Goal: Check status: Check status

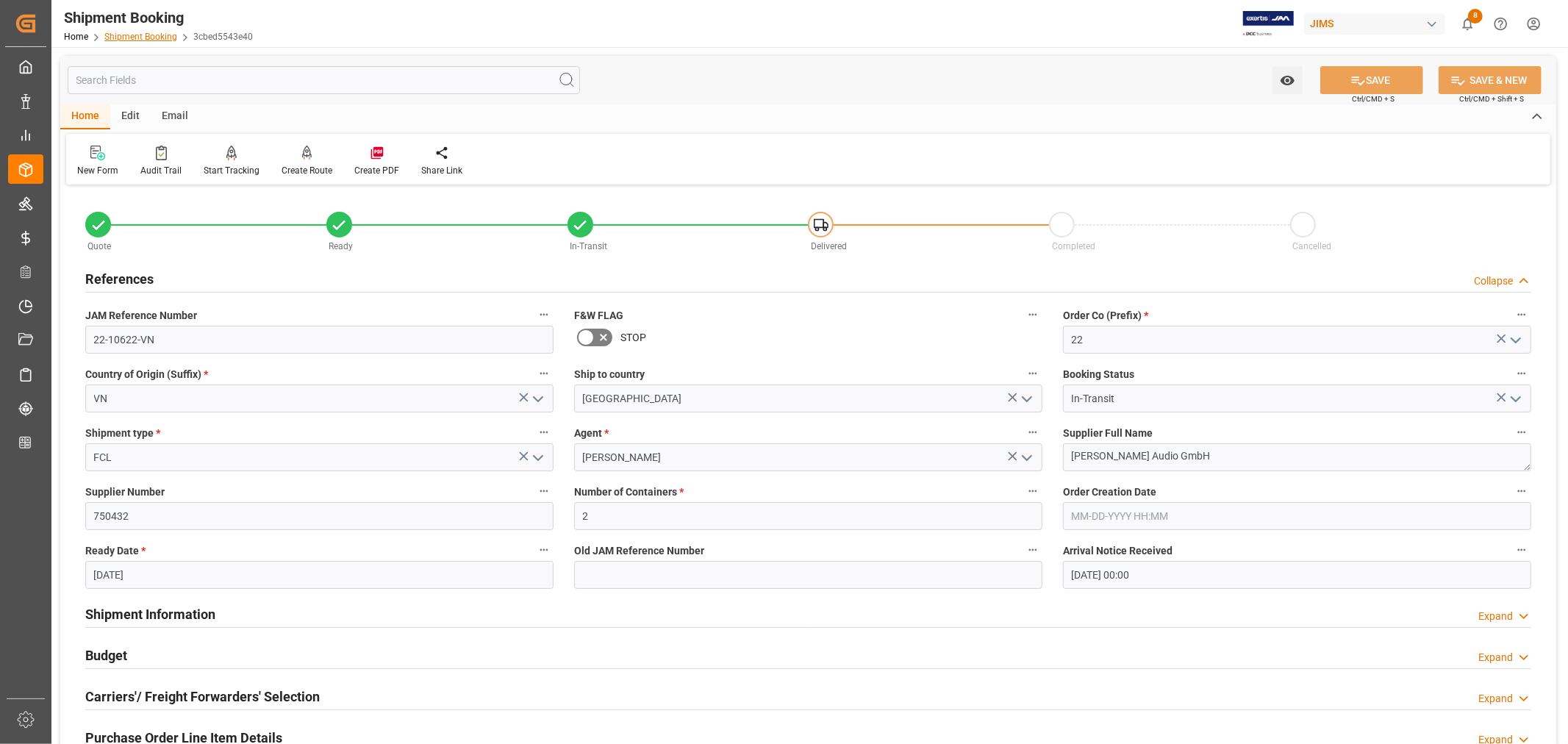
click at [118, 34] on link "Shipment Booking" at bounding box center [141, 36] width 73 height 10
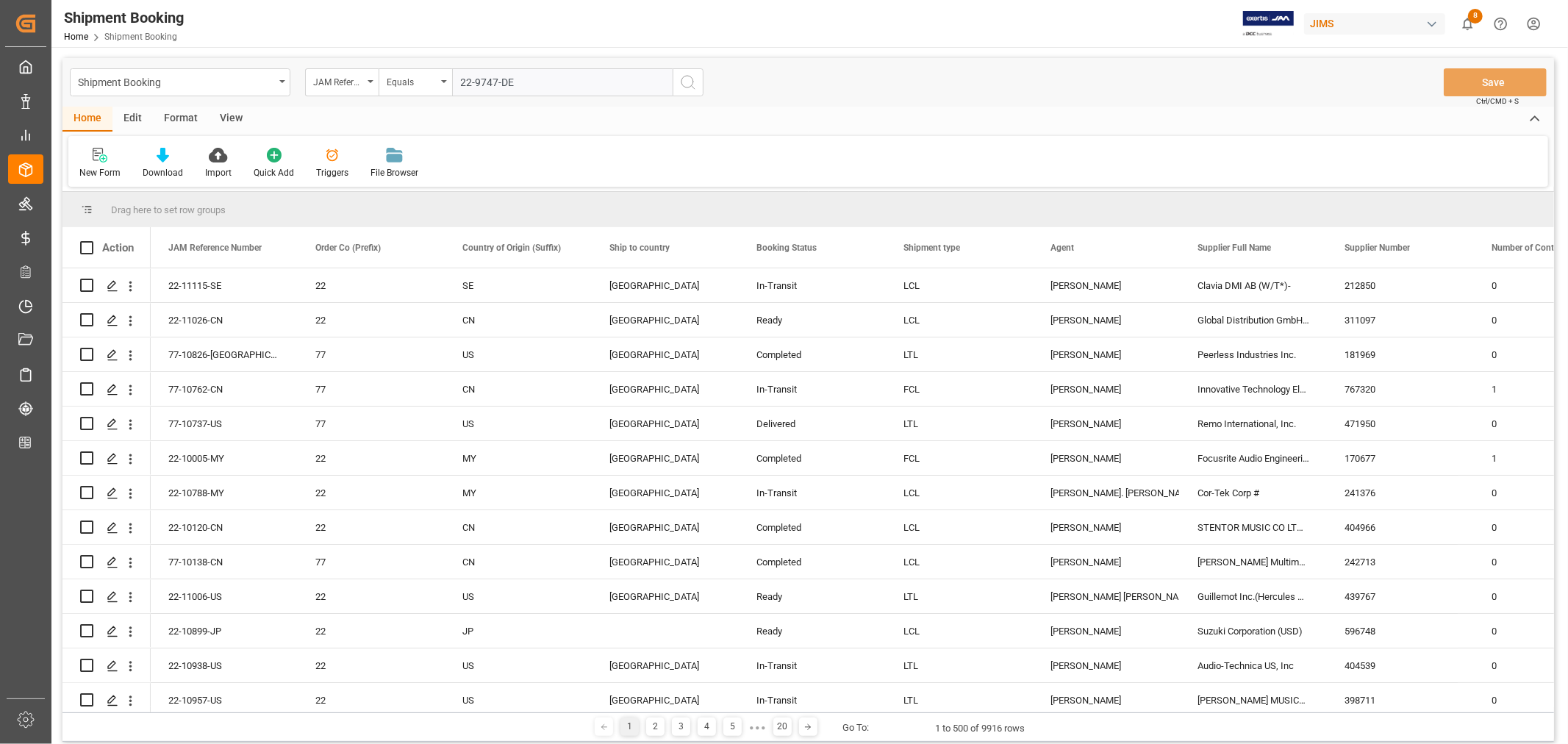
type input "22-9747-DE"
click at [687, 81] on icon "search button" at bounding box center [688, 82] width 18 height 18
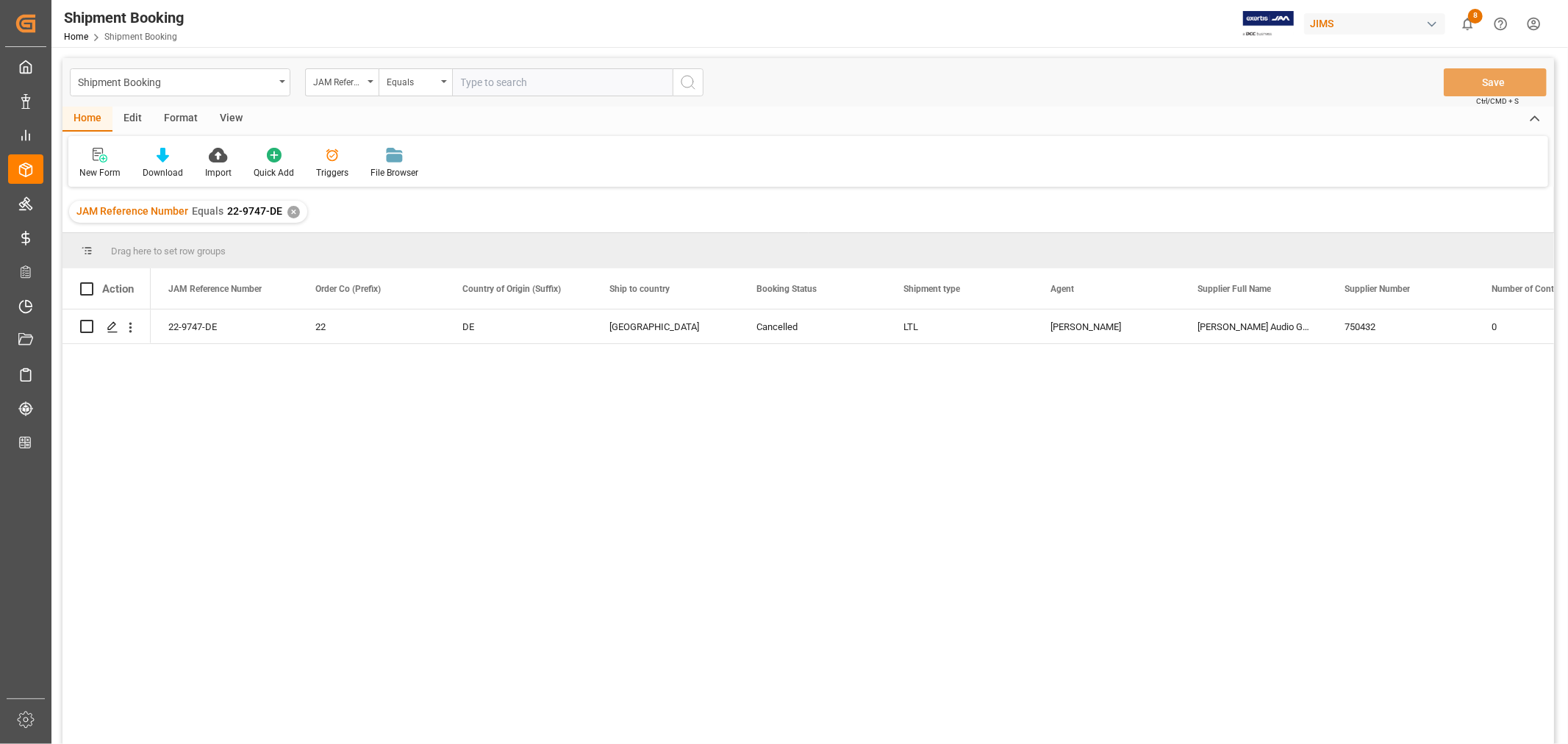
click at [291, 209] on div "✕" at bounding box center [294, 212] width 12 height 12
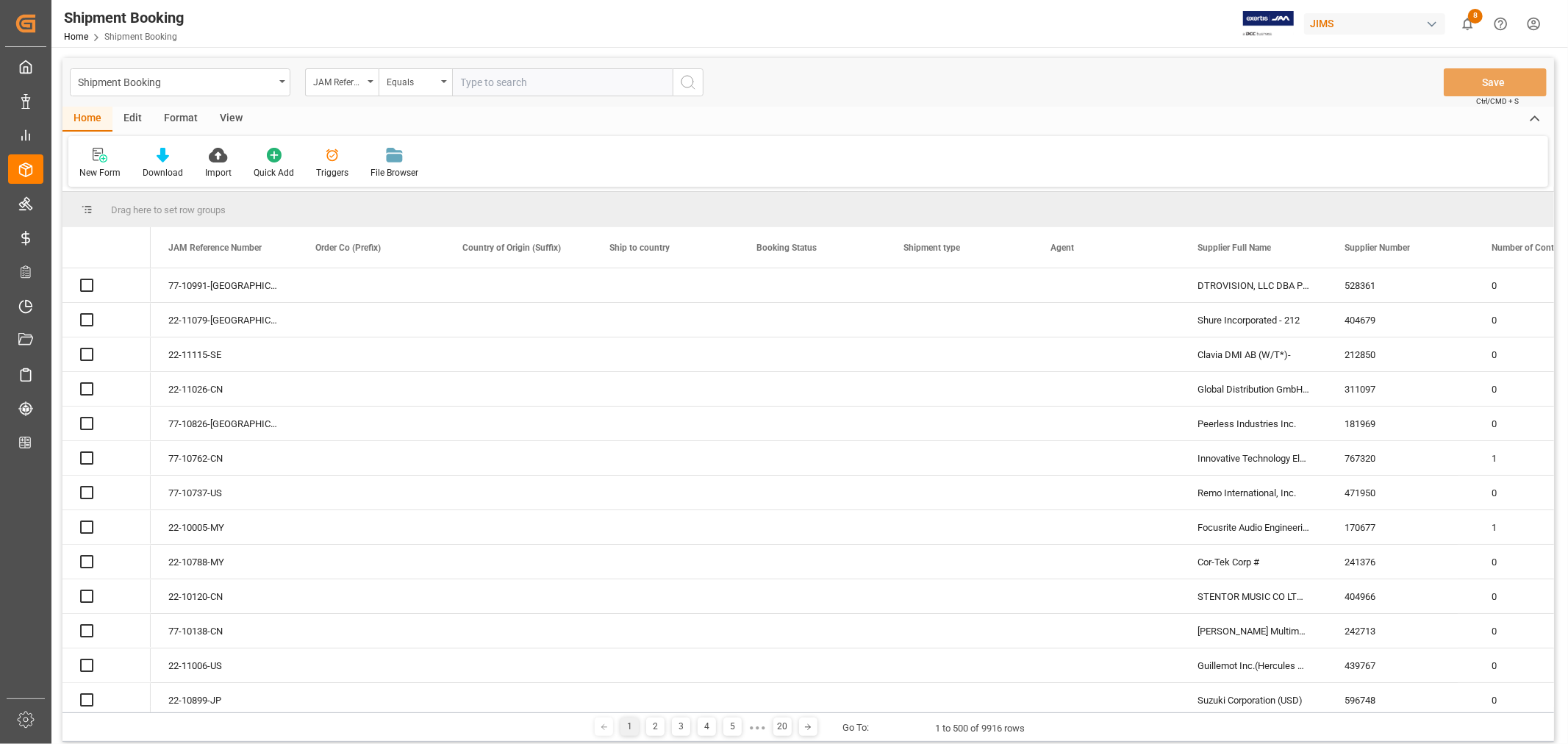
click at [456, 78] on input "text" at bounding box center [562, 82] width 220 height 28
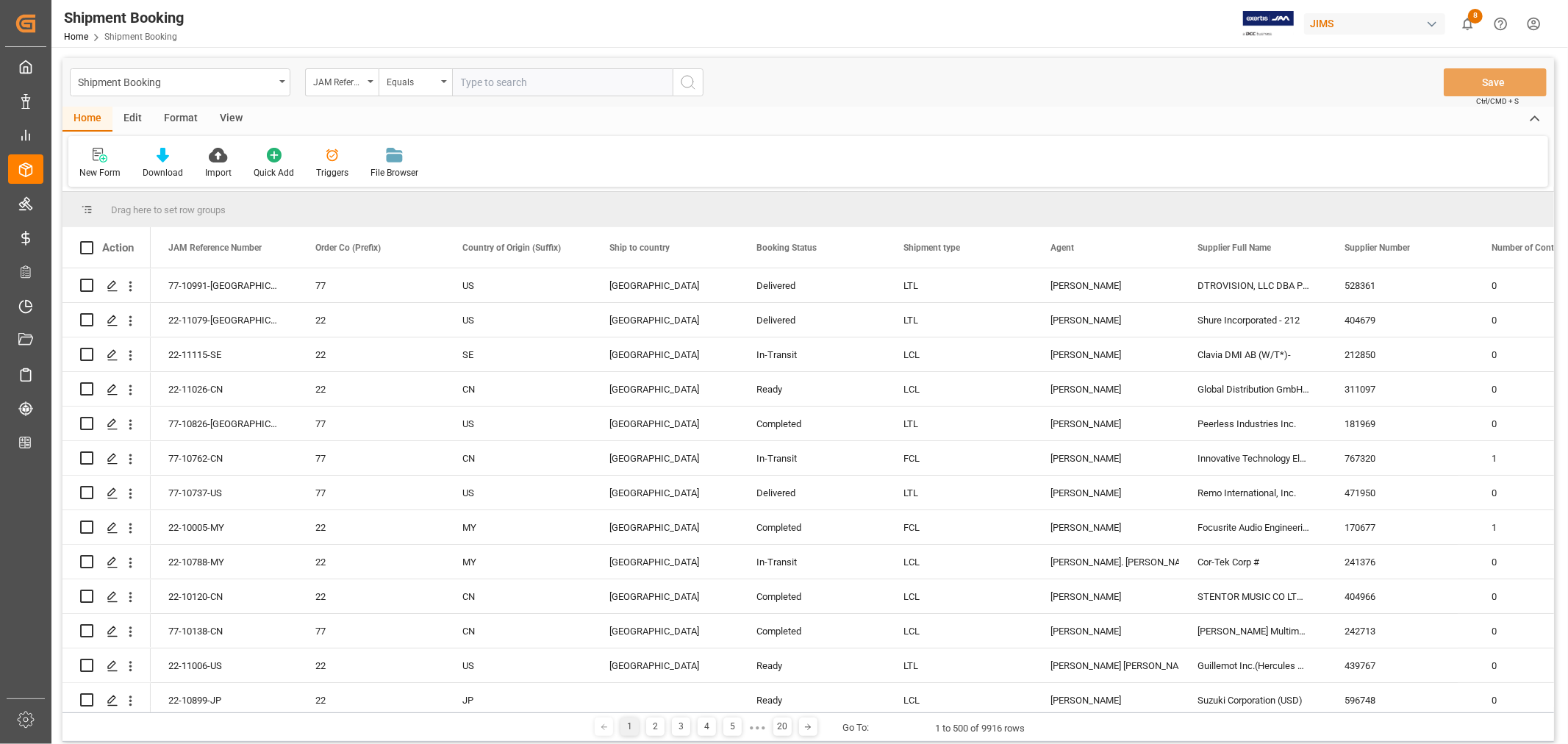
paste input "22-10495-DE"
type input "22-10495-DE"
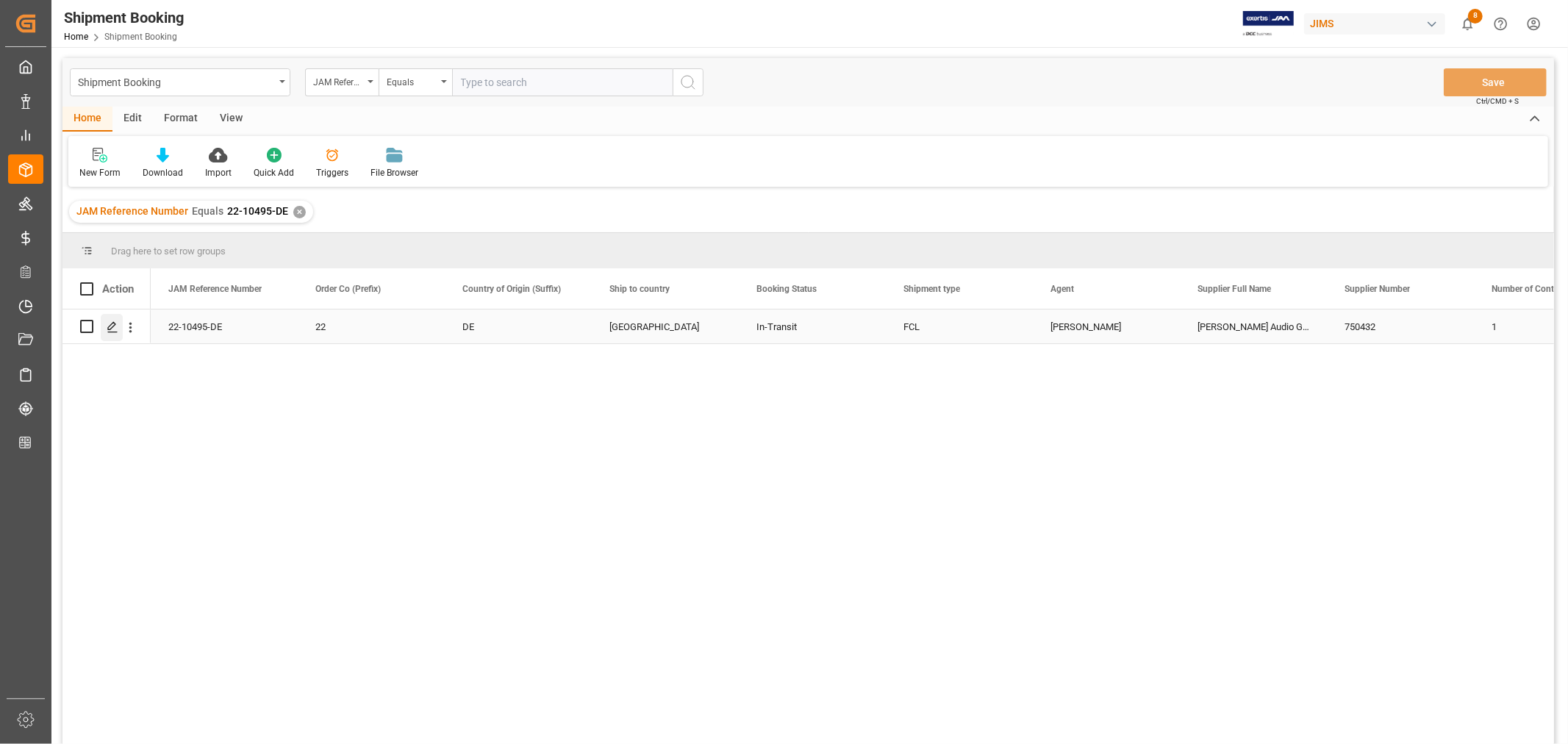
click at [113, 328] on icon "Press SPACE to select this row." at bounding box center [112, 327] width 11 height 11
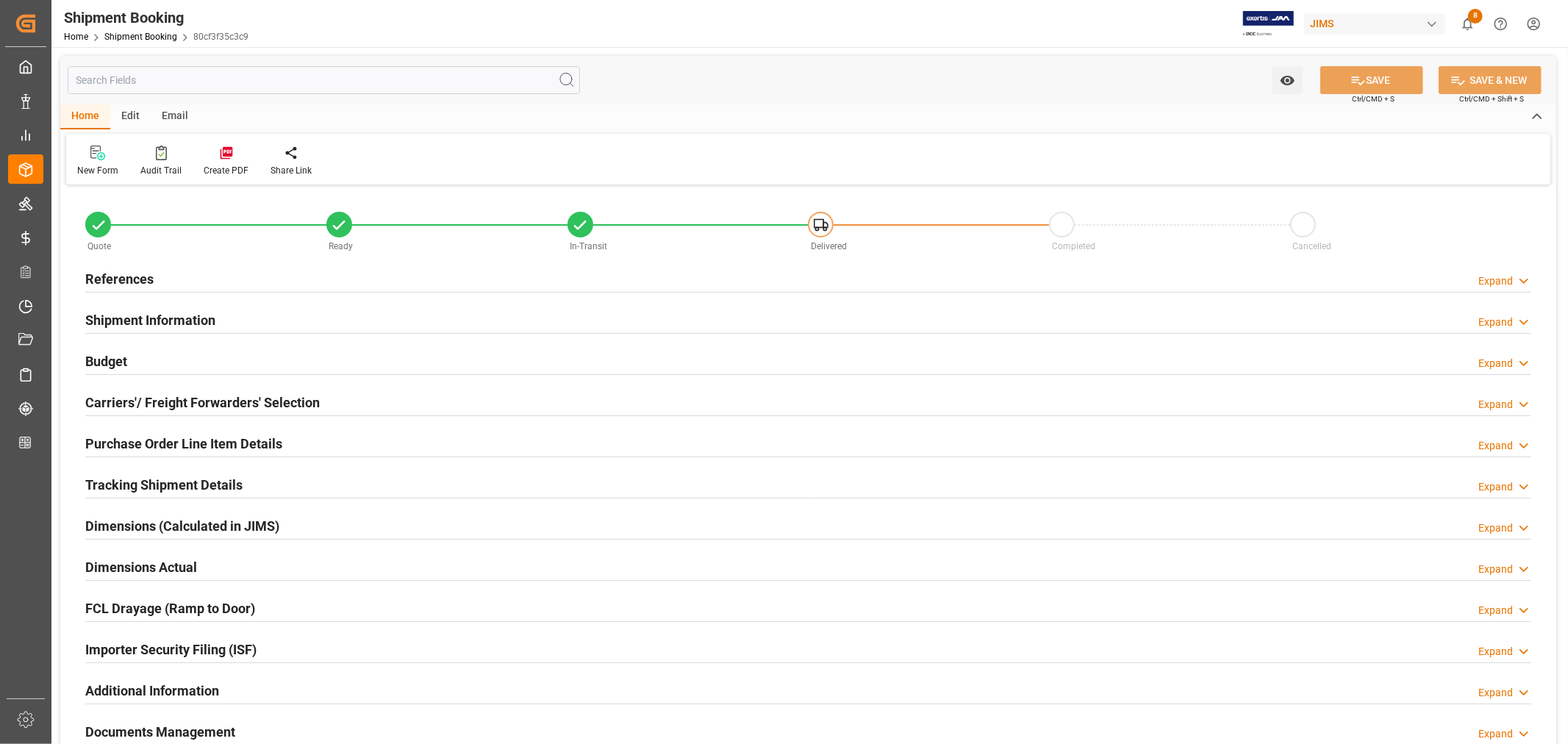
type input "50"
click at [163, 317] on h2 "Shipment Information" at bounding box center [151, 320] width 130 height 20
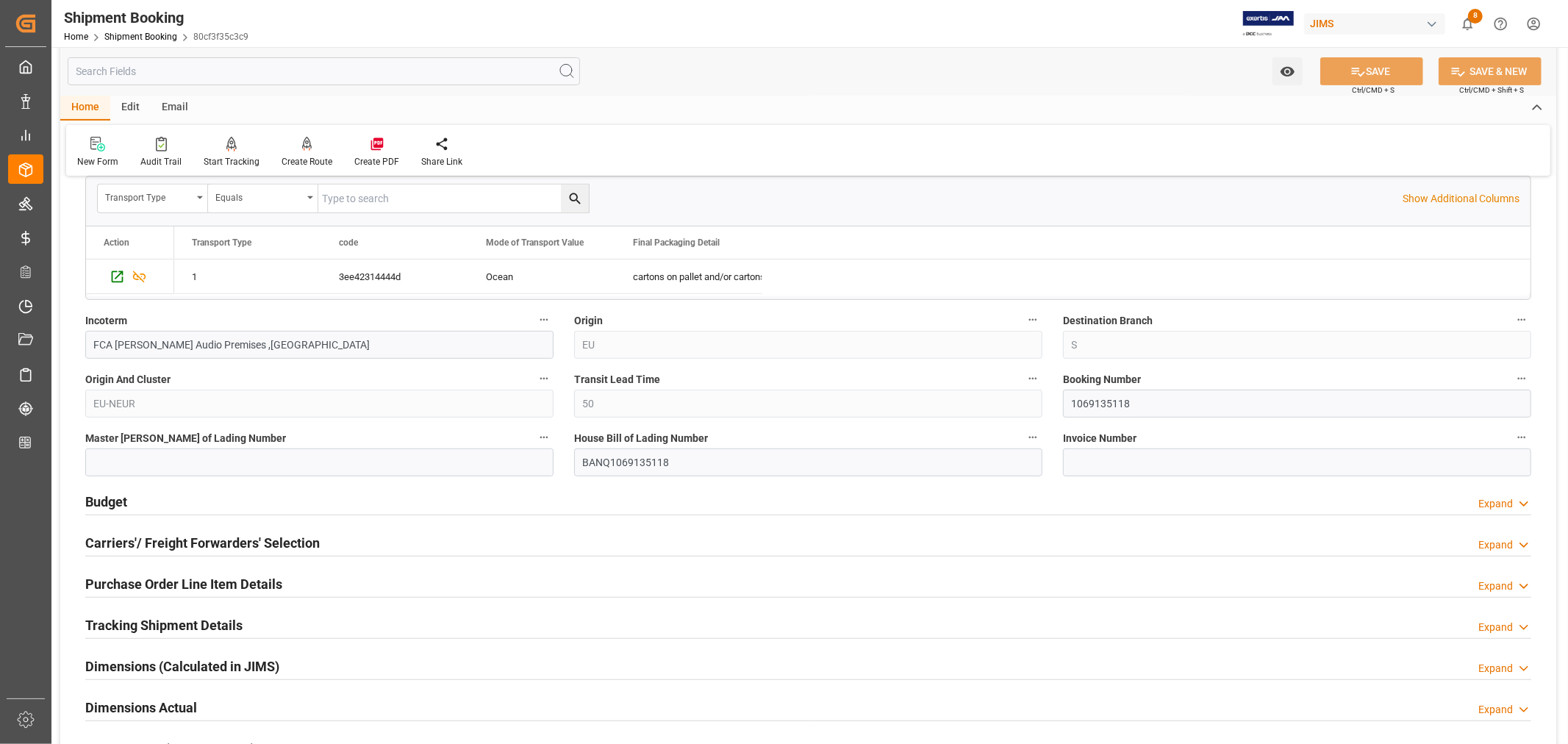
scroll to position [489, 0]
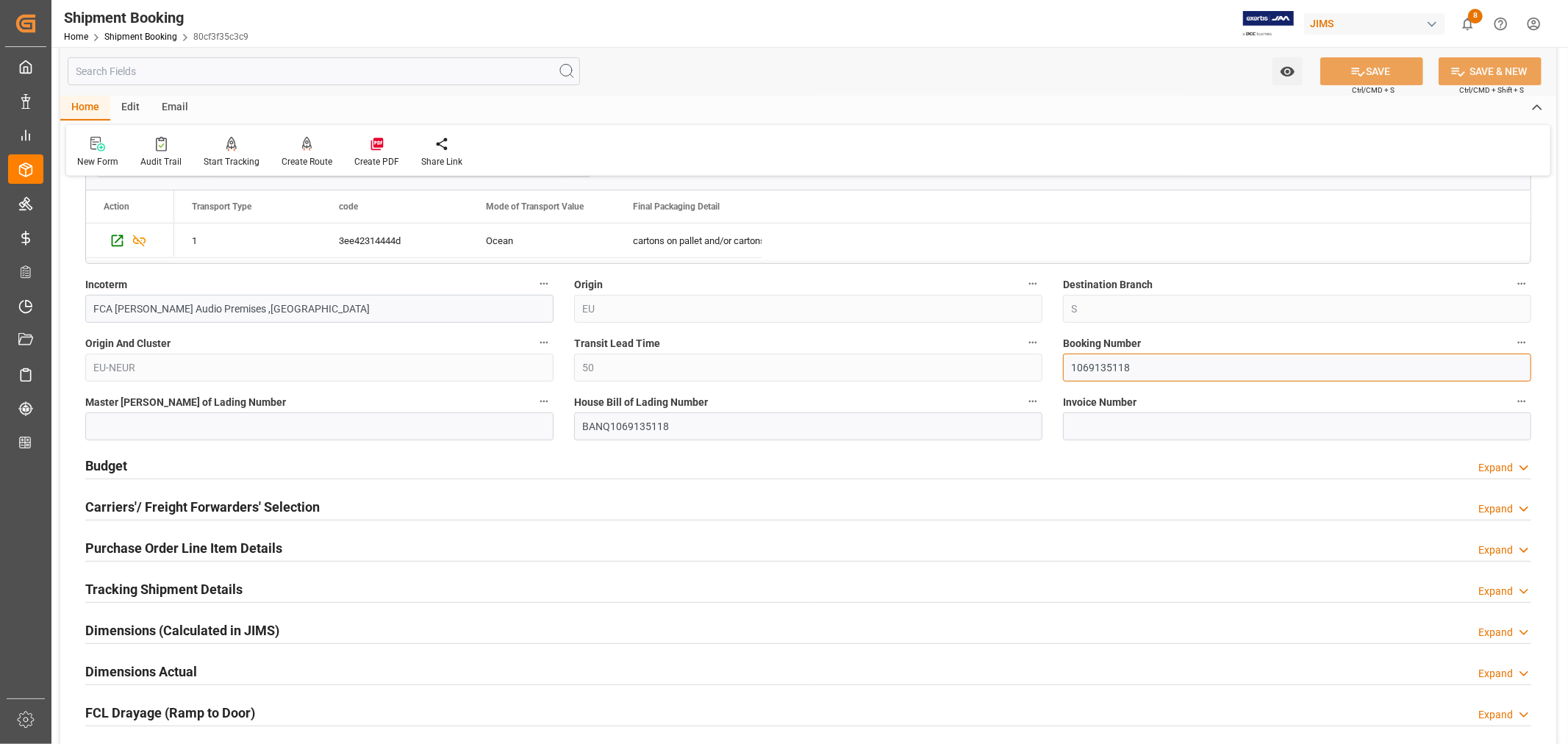
click at [1086, 364] on input "1069135118" at bounding box center [1297, 368] width 469 height 28
click at [135, 582] on h2 "Tracking Shipment Details" at bounding box center [164, 590] width 157 height 20
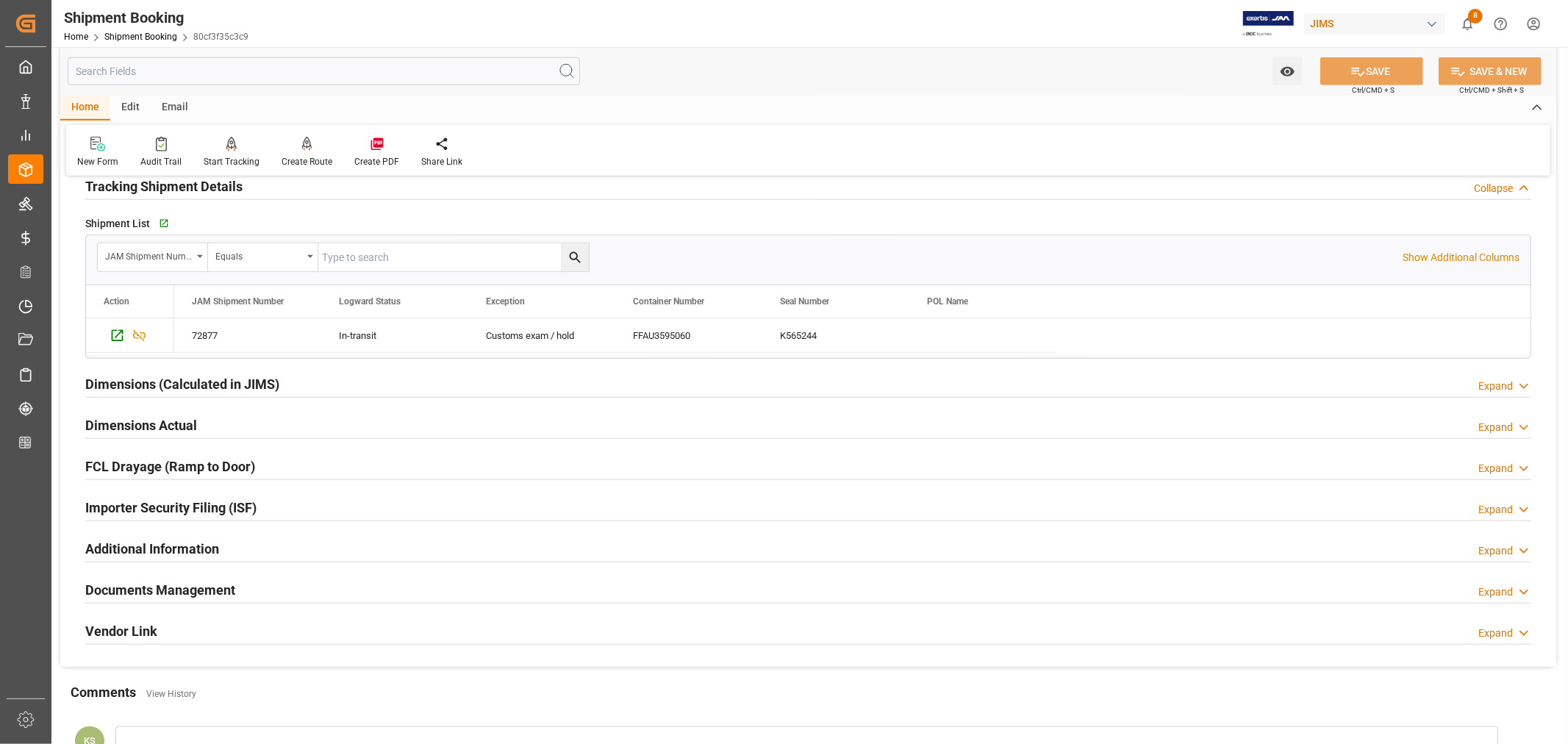
scroll to position [898, 0]
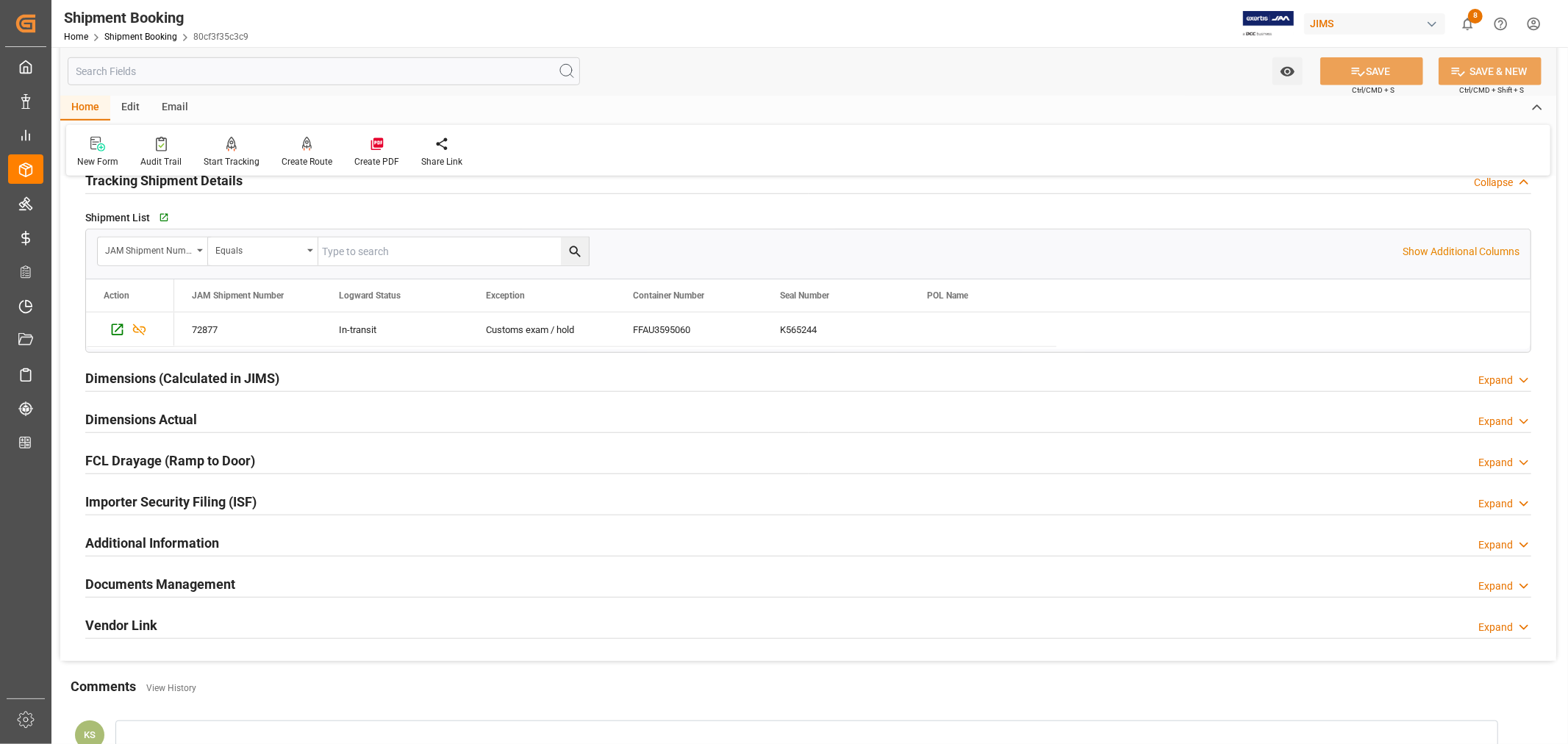
click at [148, 576] on h2 "Documents Management" at bounding box center [161, 584] width 150 height 20
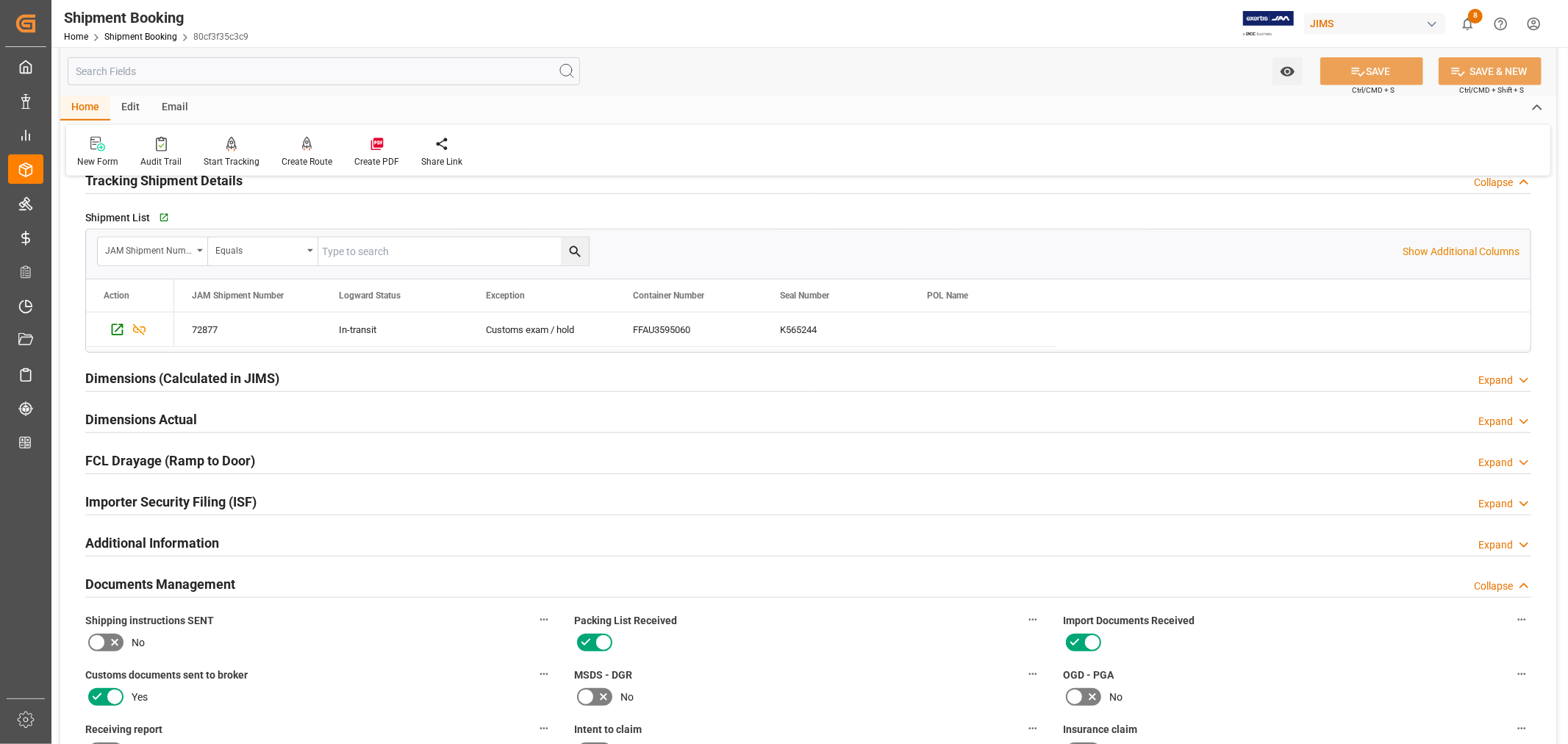
click at [148, 576] on h2 "Documents Management" at bounding box center [161, 584] width 150 height 20
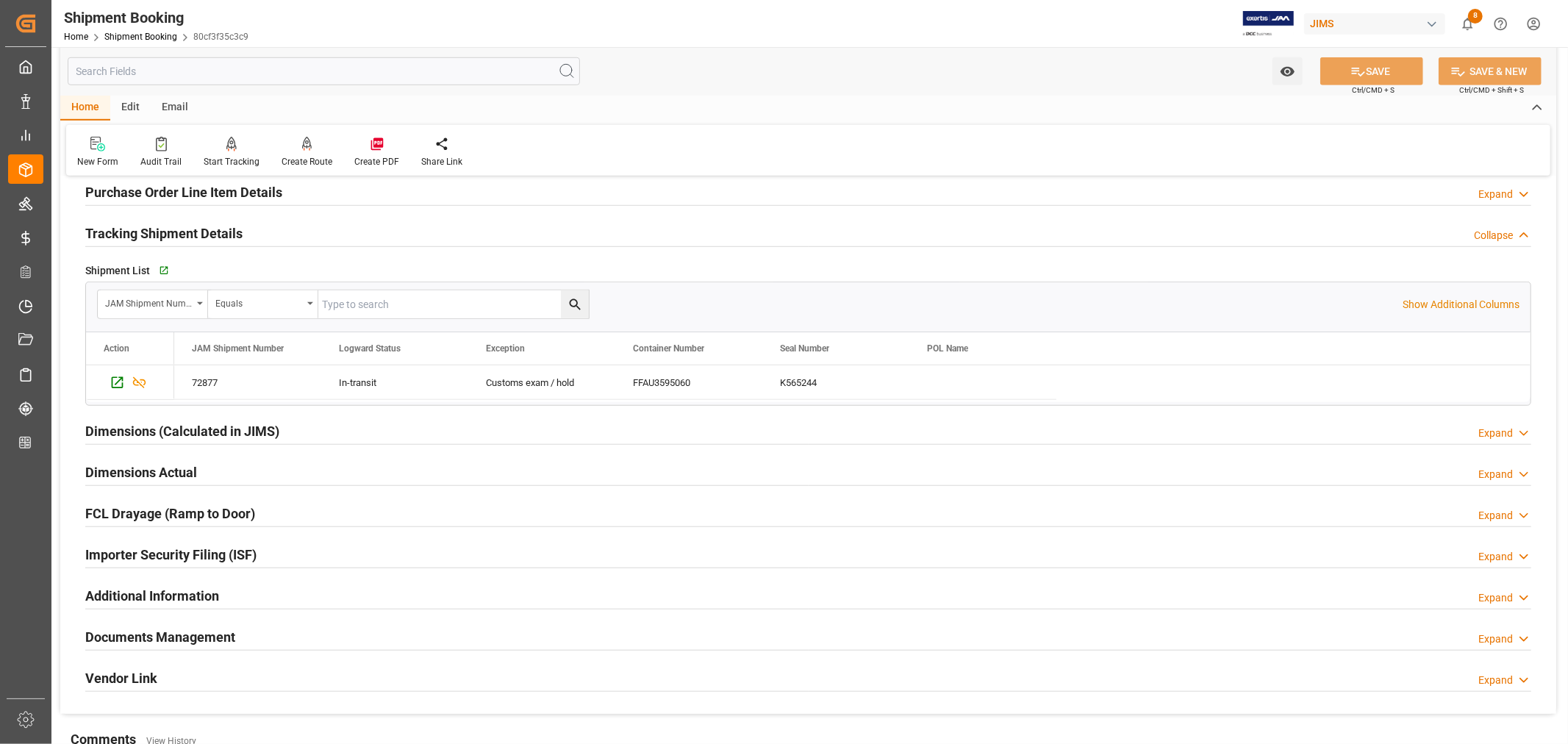
scroll to position [817, 0]
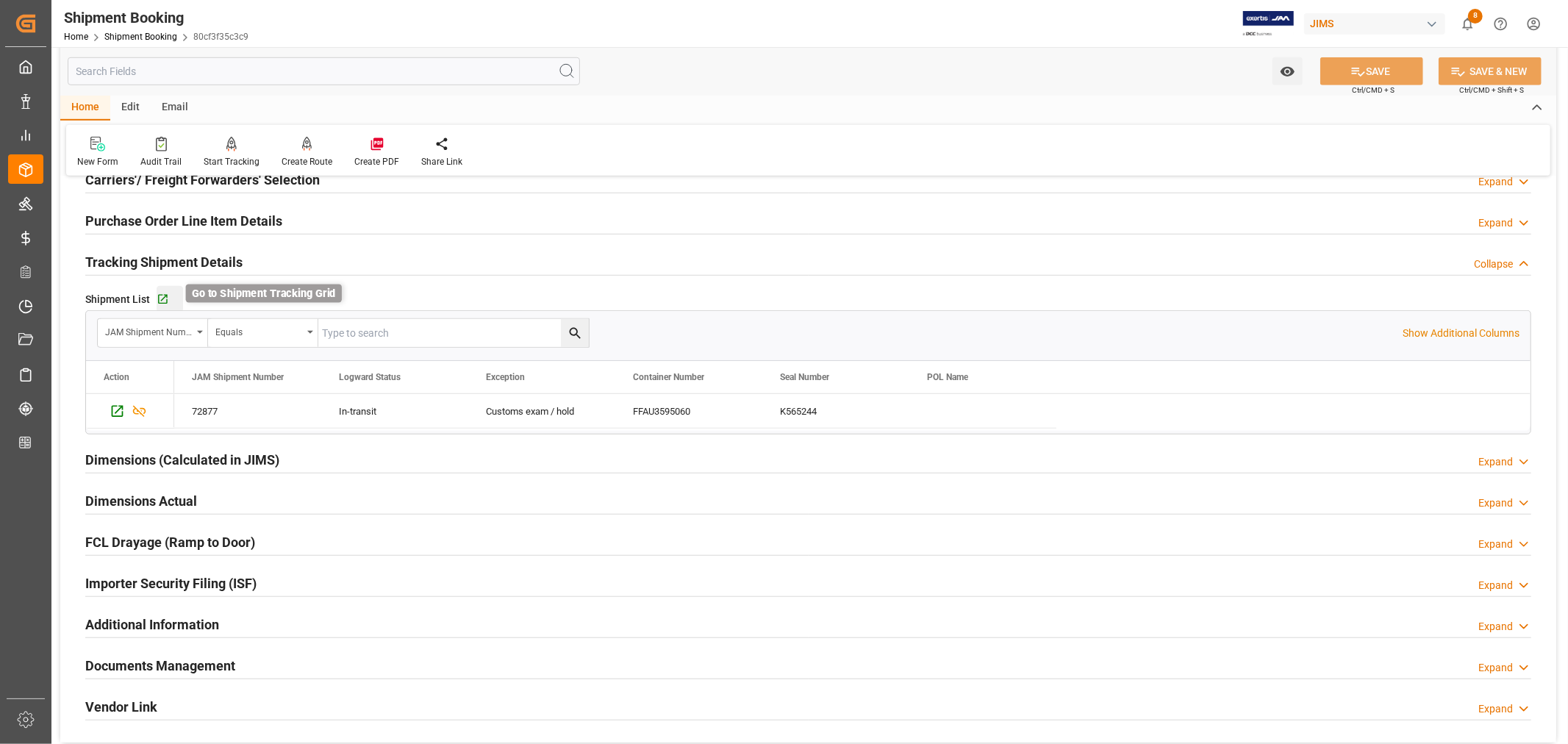
click at [162, 295] on icon "button" at bounding box center [163, 300] width 12 height 12
click at [120, 35] on link "Shipment Booking" at bounding box center [141, 36] width 73 height 10
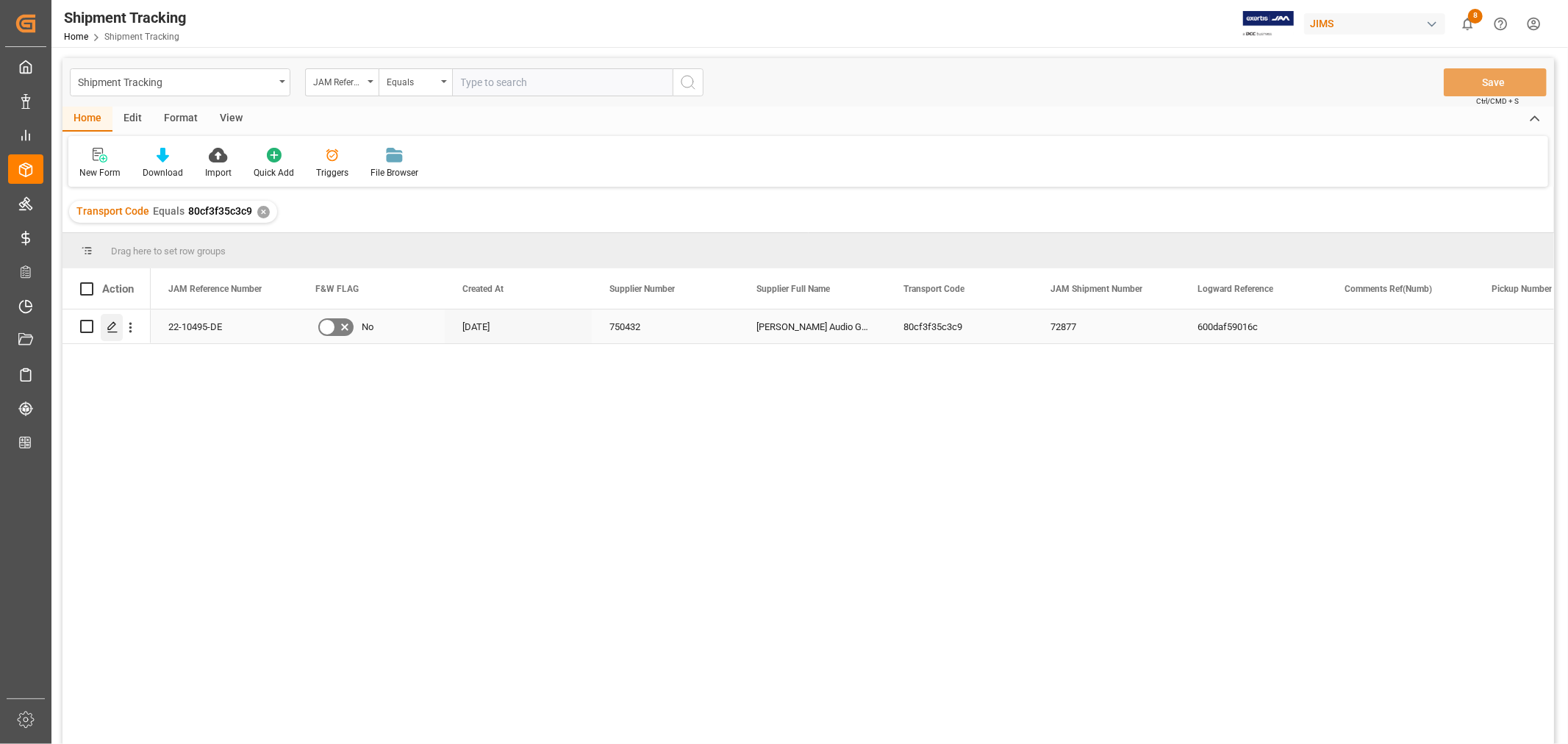
click at [112, 325] on icon "Press SPACE to select this row." at bounding box center [112, 327] width 11 height 11
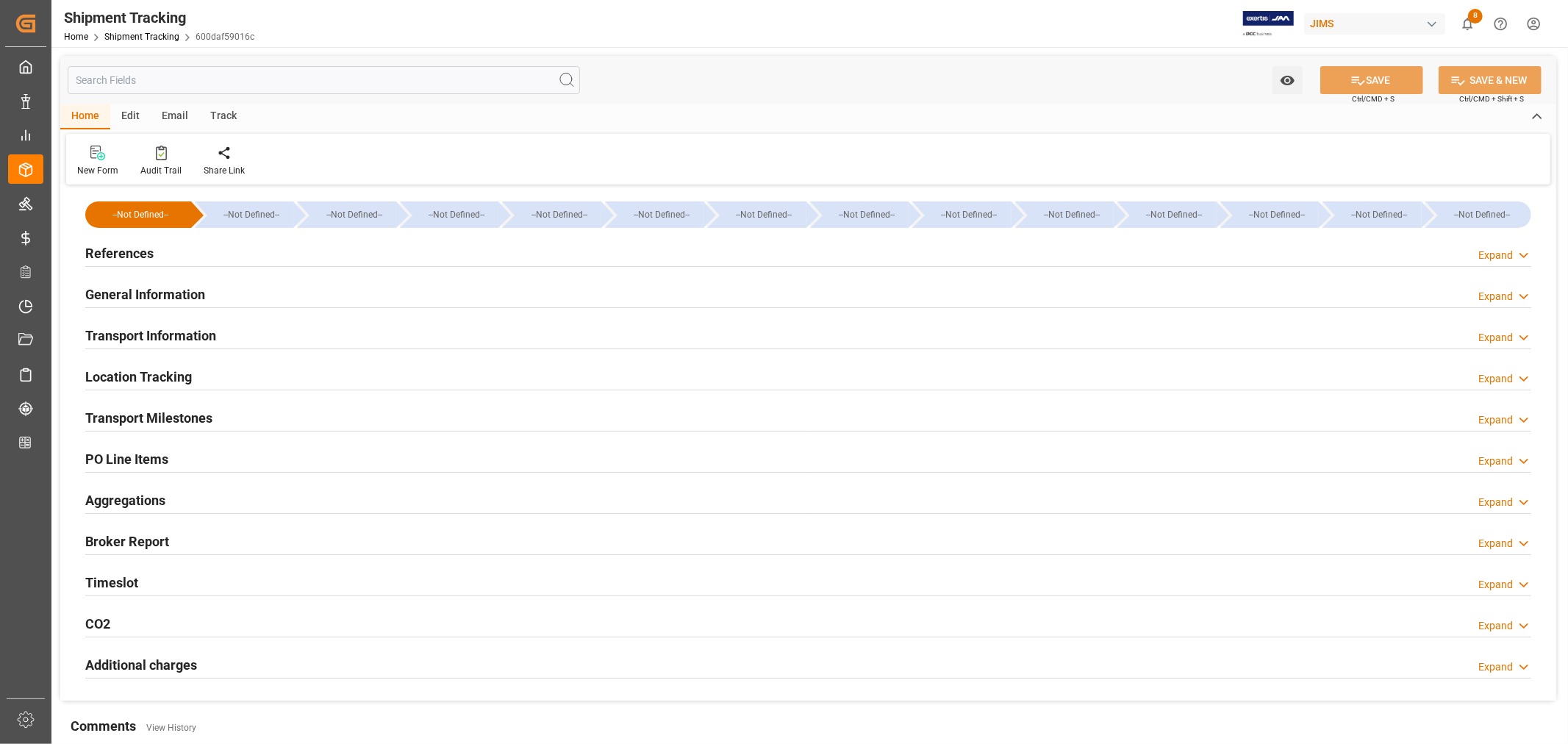
type input "08-26-2025 00:00"
type input "08-27-2025 00:00"
type input "08-29-2025 00:00"
type input "09-01-2025"
type input "09-09-2025 00:00"
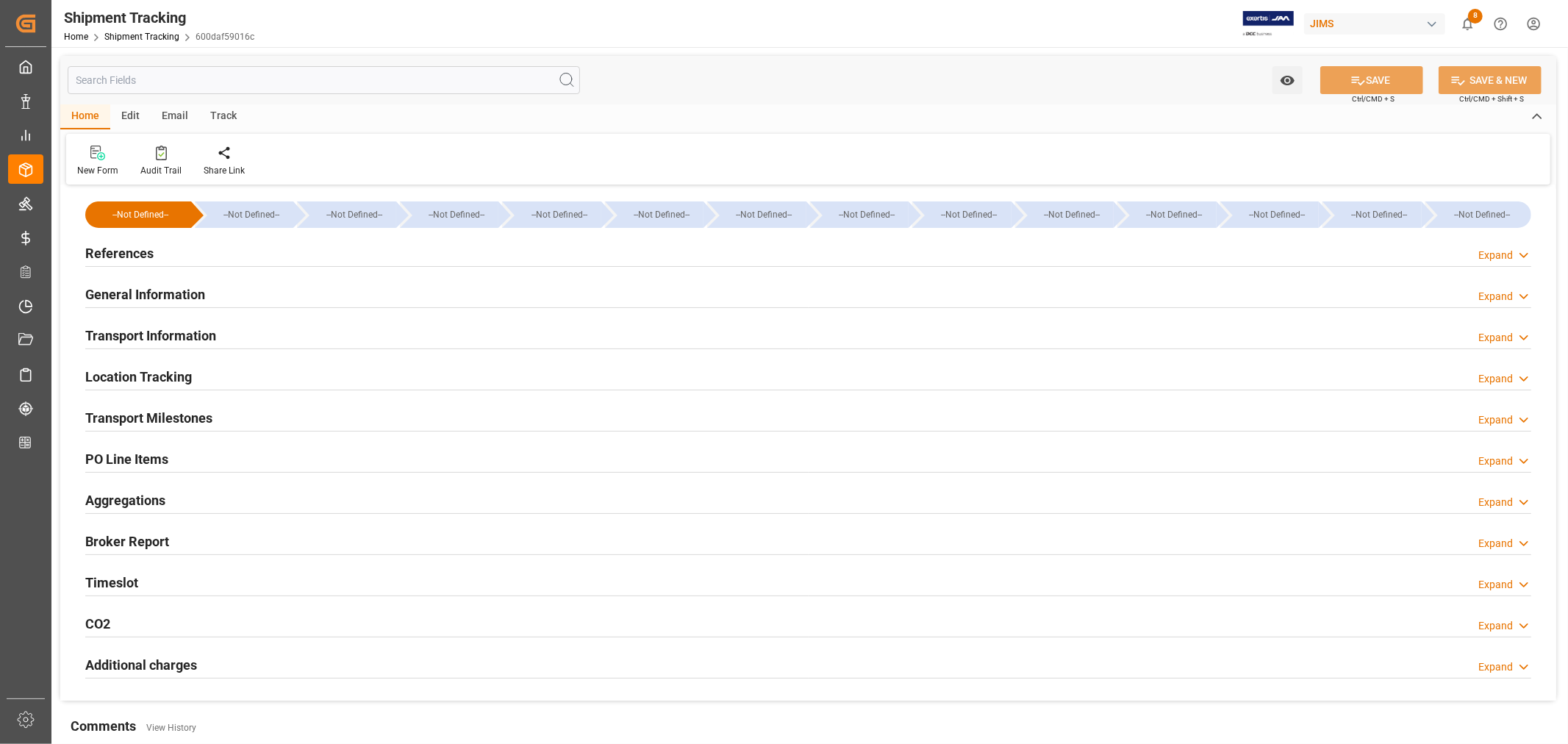
type input "09-10-2025 00:00"
type input "09-24-2025"
type input "10-08-2025 00:00"
click at [290, 415] on div "Transport Milestones Expand" at bounding box center [808, 417] width 1446 height 28
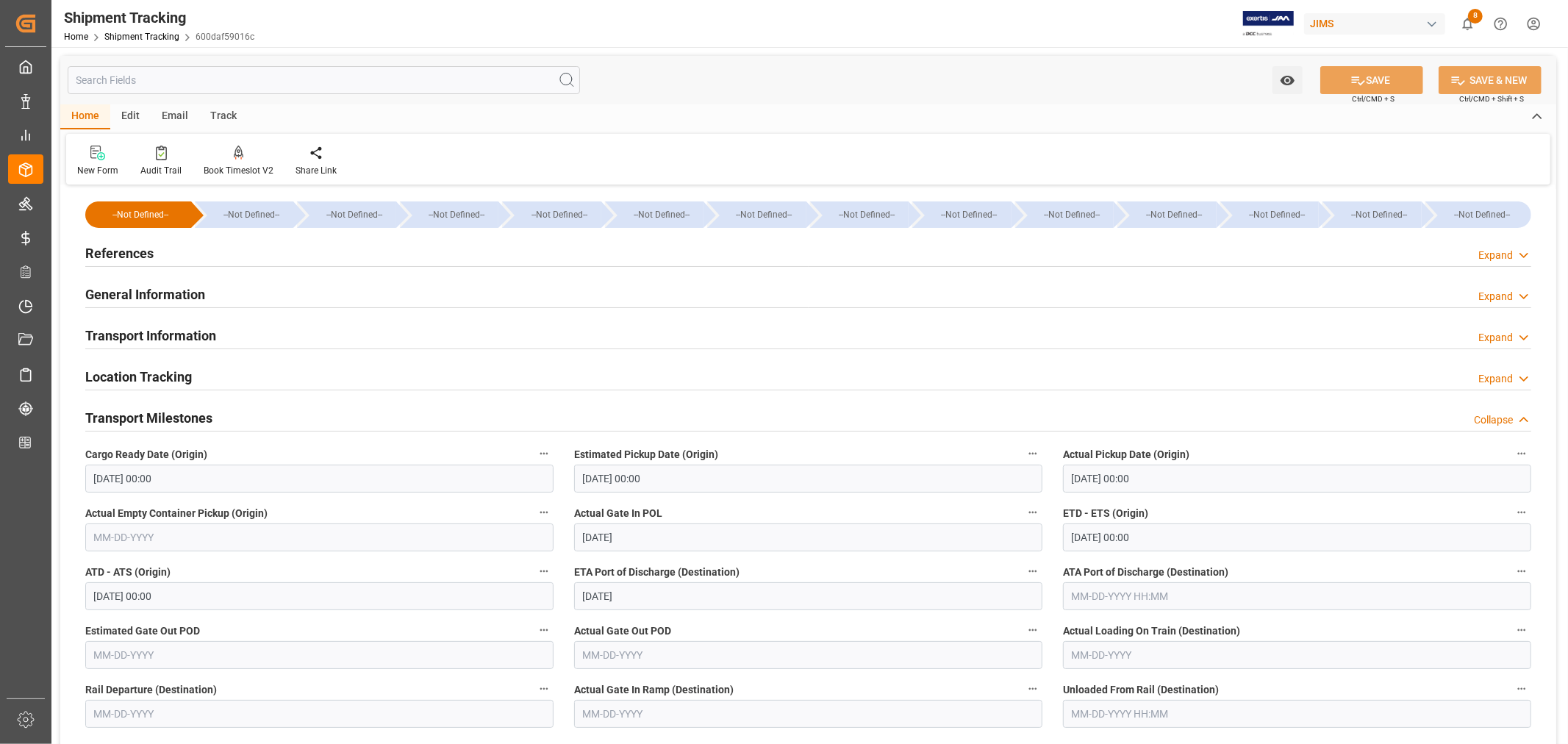
click at [202, 414] on h2 "Transport Milestones" at bounding box center [149, 418] width 127 height 20
